Goal: Use online tool/utility: Utilize a website feature to perform a specific function

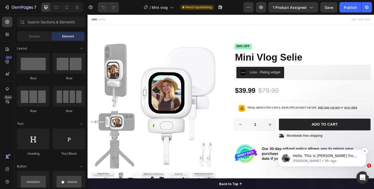
click at [331, 157] on span "Hello. This is [PERSON_NAME] from GemPages again. Hope that you are still doing…" at bounding box center [326, 187] width 67 height 66
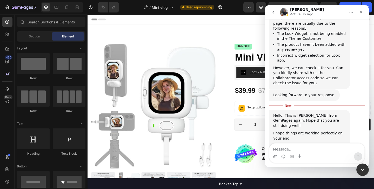
scroll to position [540, 0]
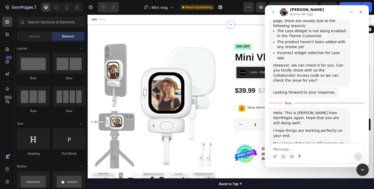
click at [207, 37] on div "Product Images Material Shipping Care instruction Accordion Loox - Reviews widg…" at bounding box center [244, 162] width 312 height 275
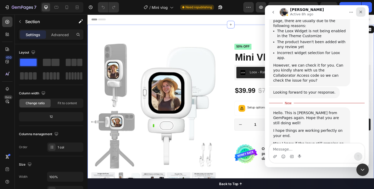
click at [363, 13] on div "Close" at bounding box center [361, 11] width 9 height 9
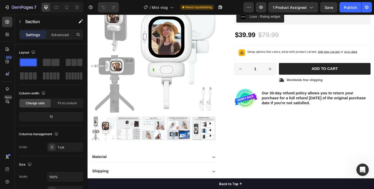
scroll to position [0, 0]
